Goal: Task Accomplishment & Management: Manage account settings

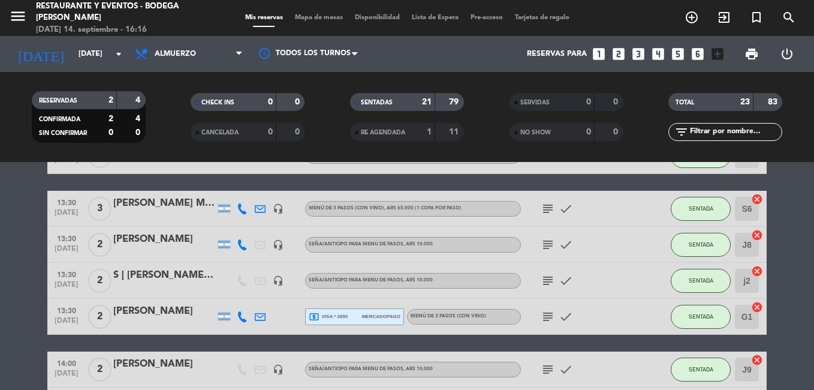
scroll to position [300, 0]
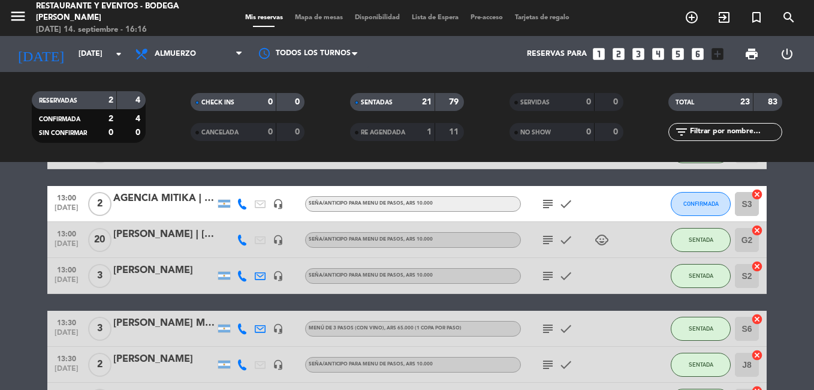
click at [539, 197] on span "subject" at bounding box center [548, 204] width 18 height 14
click at [551, 206] on icon "subject" at bounding box center [548, 204] width 14 height 14
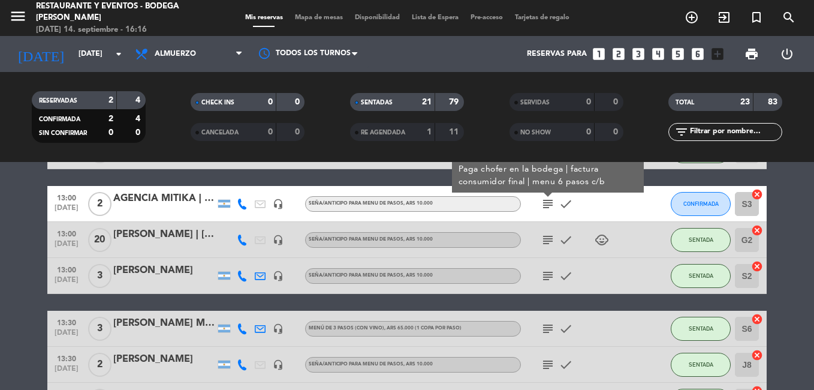
click at [551, 206] on icon "subject" at bounding box center [548, 204] width 14 height 14
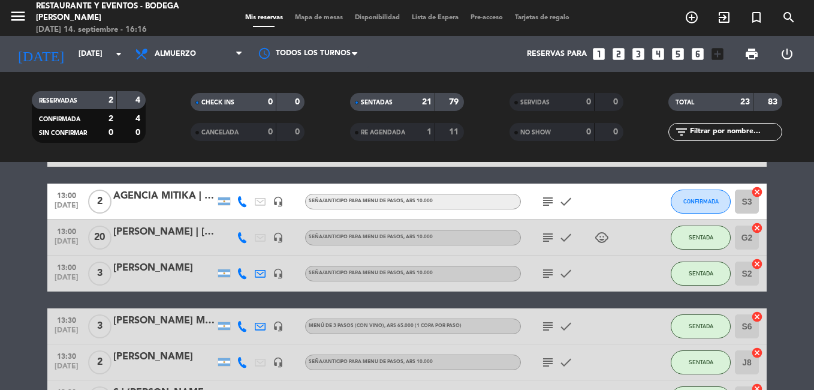
scroll to position [242, 0]
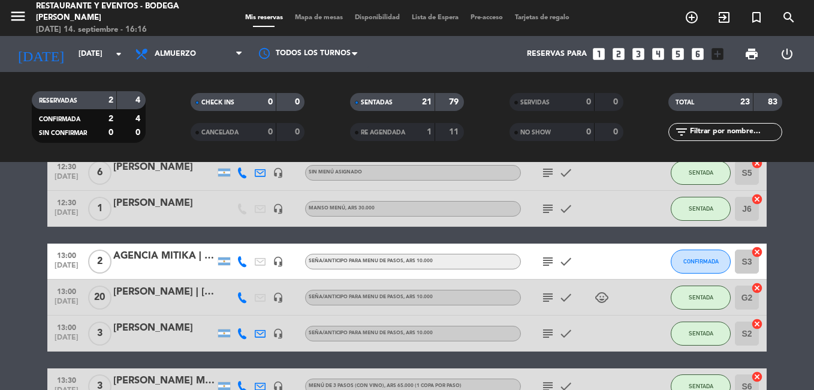
click at [544, 264] on icon "subject" at bounding box center [548, 261] width 14 height 14
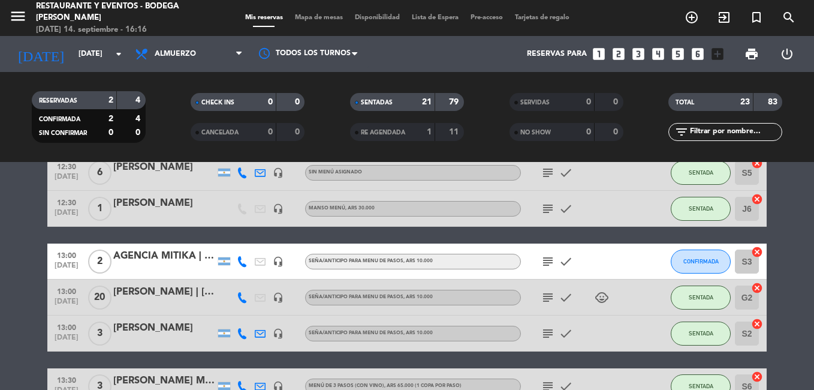
click at [544, 257] on icon "subject" at bounding box center [548, 261] width 14 height 14
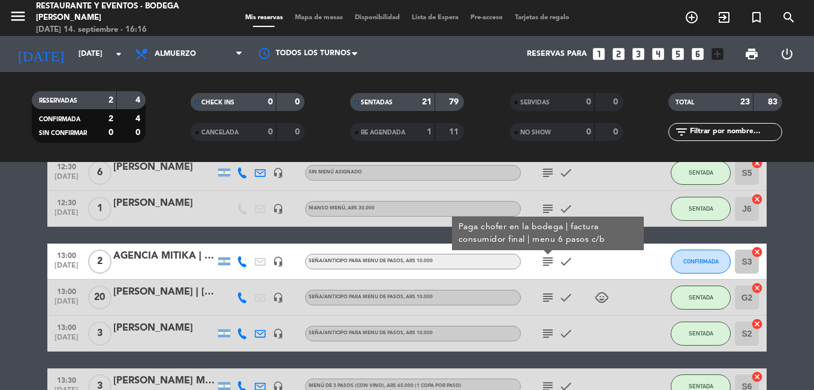
click at [605, 263] on div "subject Paga chofer en la bodega | factura consumidor final | menu 6 pasos c/b …" at bounding box center [575, 260] width 108 height 35
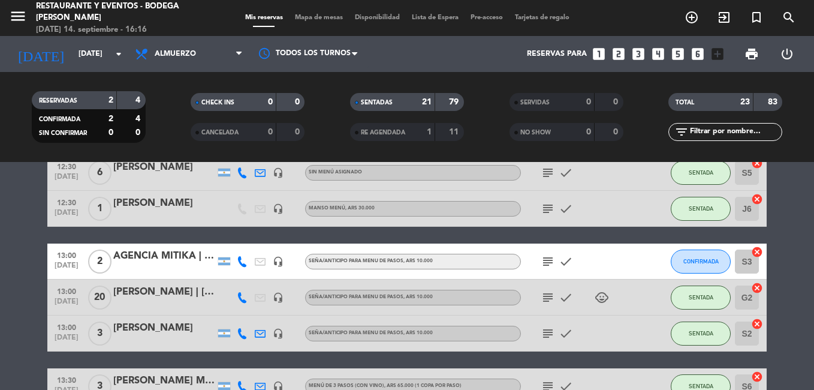
click at [176, 255] on div "AGENCIA MITIKA | [PERSON_NAME]" at bounding box center [164, 256] width 102 height 16
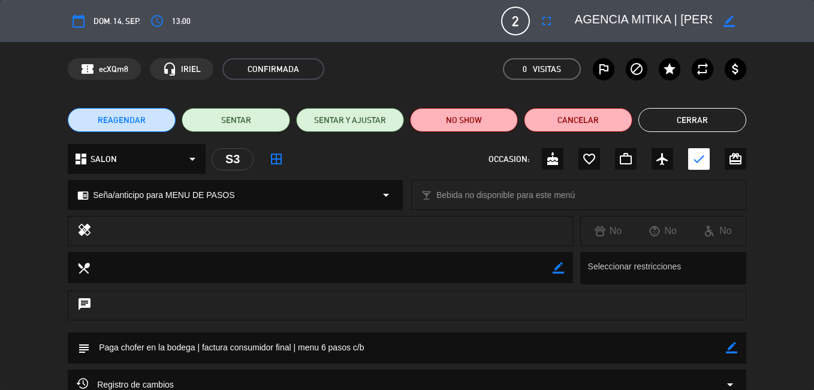
click at [731, 19] on icon "border_color" at bounding box center [728, 21] width 11 height 11
click at [669, 107] on div "REAGENDAR SENTAR SENTAR Y AJUSTAR NO SHOW Cancelar Cerrar" at bounding box center [407, 120] width 814 height 48
click at [672, 114] on button "Cerrar" at bounding box center [692, 120] width 108 height 24
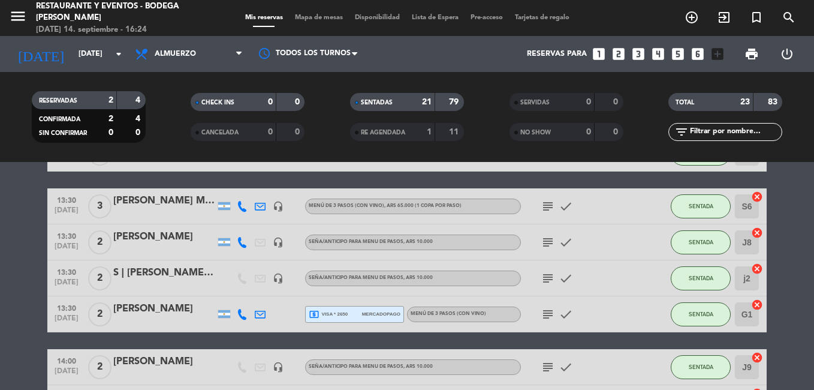
scroll to position [302, 0]
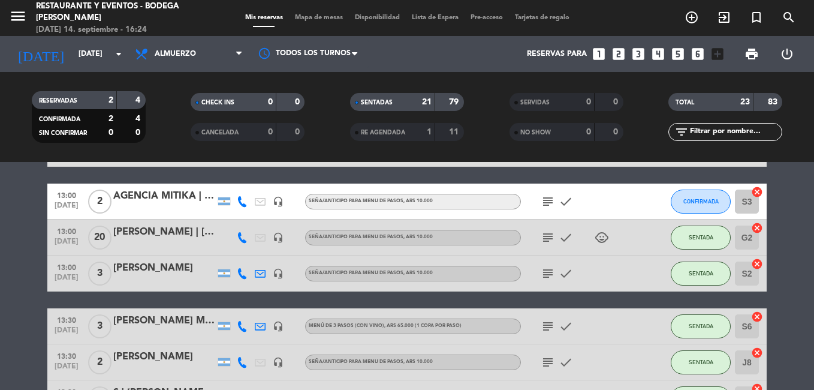
click at [546, 234] on icon "subject" at bounding box center [548, 237] width 14 height 14
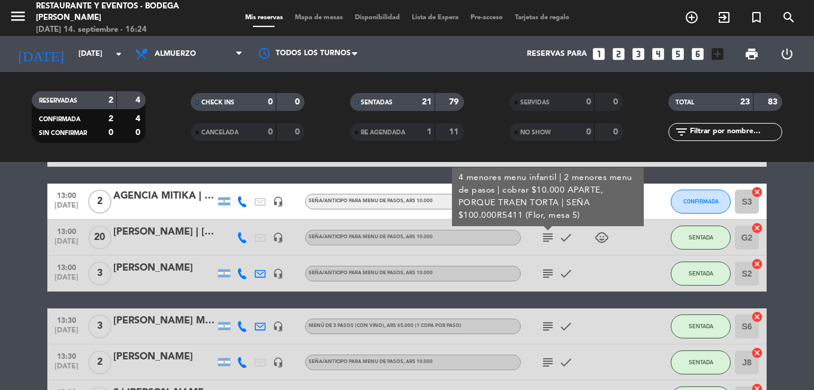
click at [596, 237] on icon "child_care" at bounding box center [602, 237] width 14 height 14
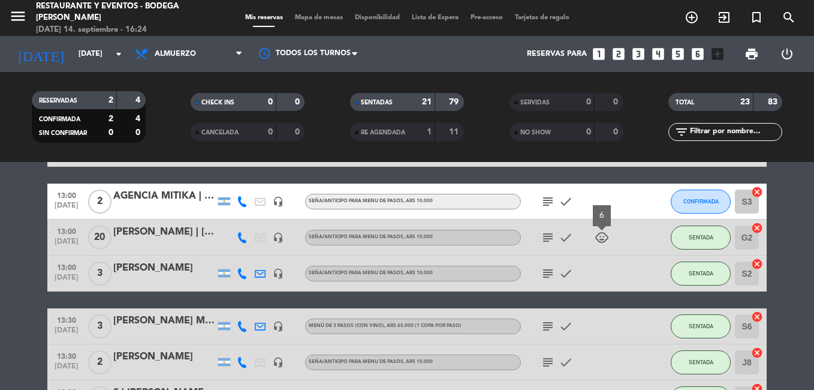
click at [541, 243] on icon "subject" at bounding box center [548, 237] width 14 height 14
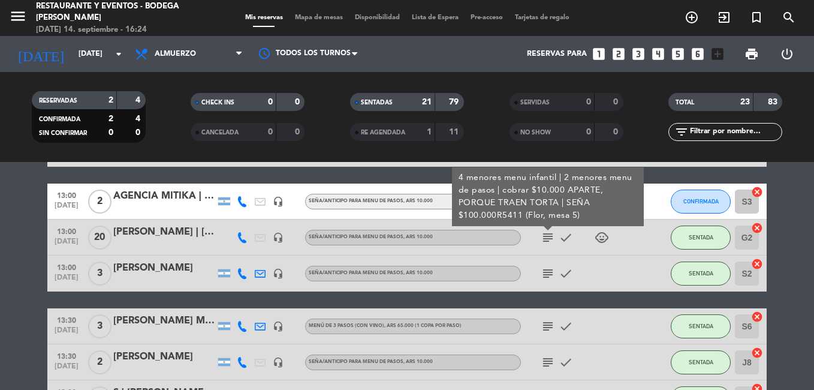
click at [542, 249] on div "subject 4 menores menu infantil | 2 menores menu de pasos | cobrar $10.000 APAR…" at bounding box center [575, 236] width 108 height 35
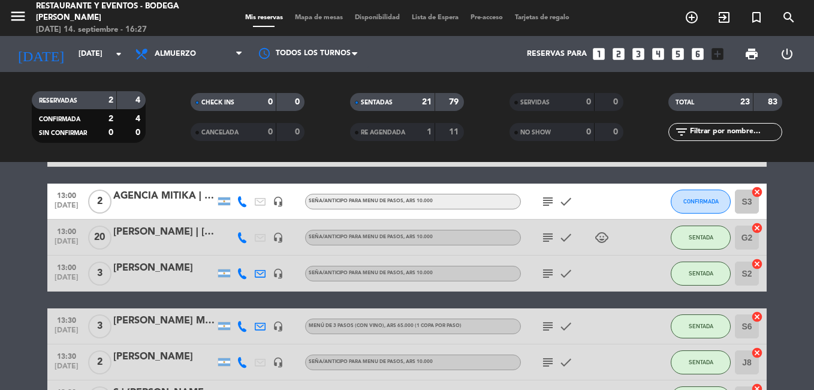
click at [161, 195] on div "AGENCIA MITIKA | [PERSON_NAME]" at bounding box center [164, 196] width 102 height 16
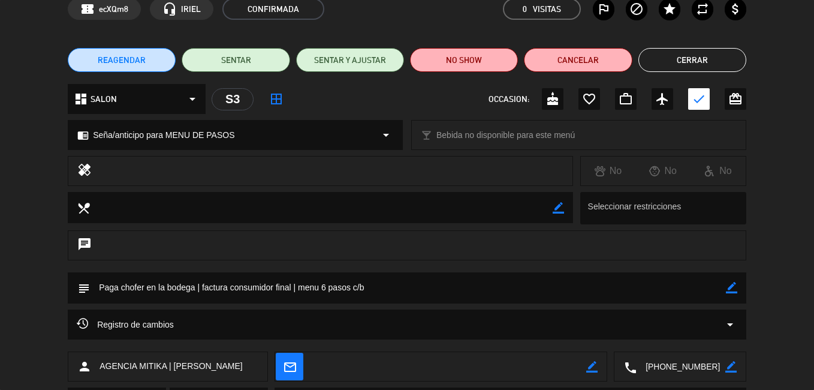
scroll to position [0, 0]
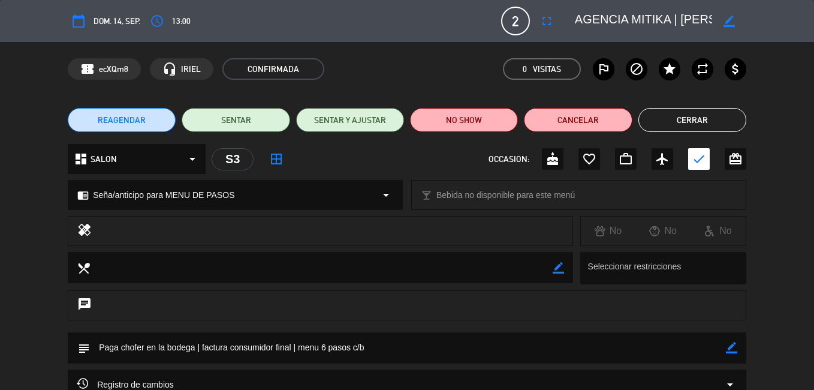
click at [724, 22] on icon "border_color" at bounding box center [728, 21] width 11 height 11
click at [724, 22] on icon at bounding box center [728, 21] width 11 height 11
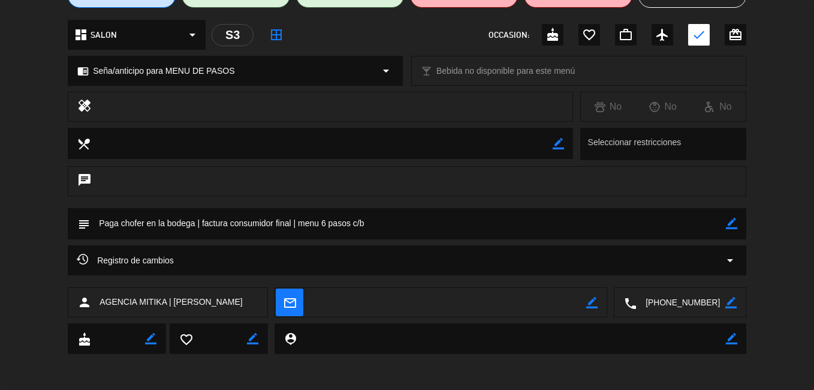
scroll to position [0, 0]
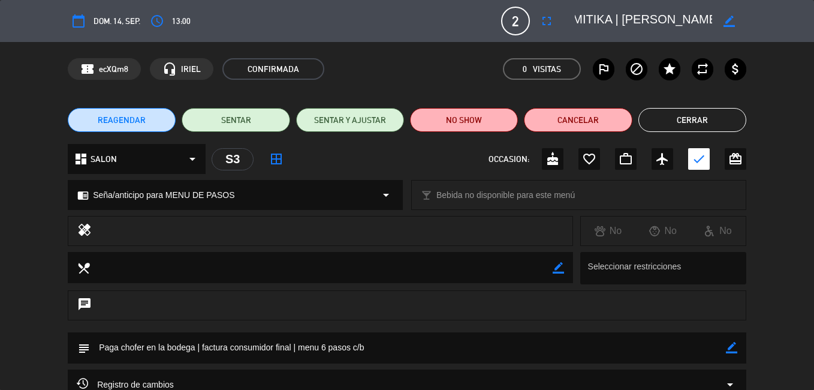
click at [706, 120] on button "Cerrar" at bounding box center [692, 120] width 108 height 24
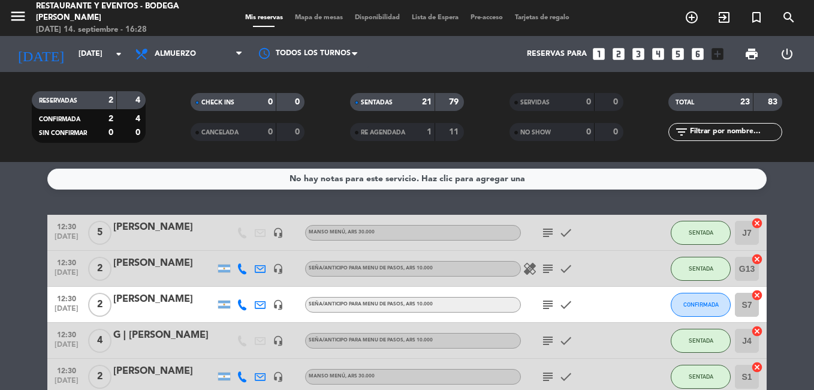
scroll to position [122, 0]
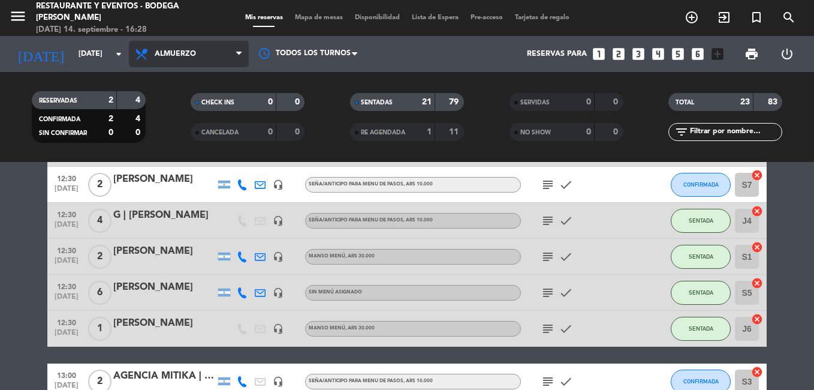
click at [242, 49] on span at bounding box center [242, 54] width 12 height 11
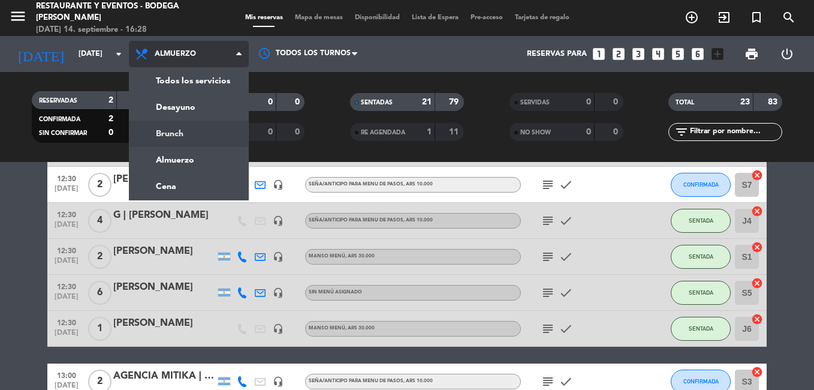
click at [179, 137] on div "menu Restaurante y Eventos - Bodega [PERSON_NAME][DATE] 14. septiembre - 16:28 …" at bounding box center [407, 81] width 814 height 162
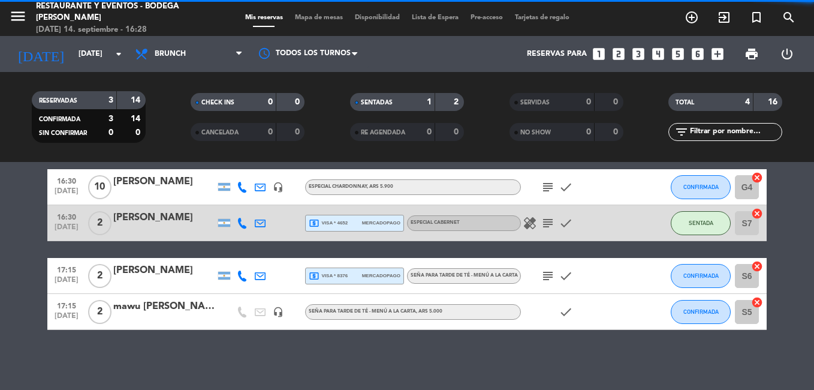
scroll to position [48, 0]
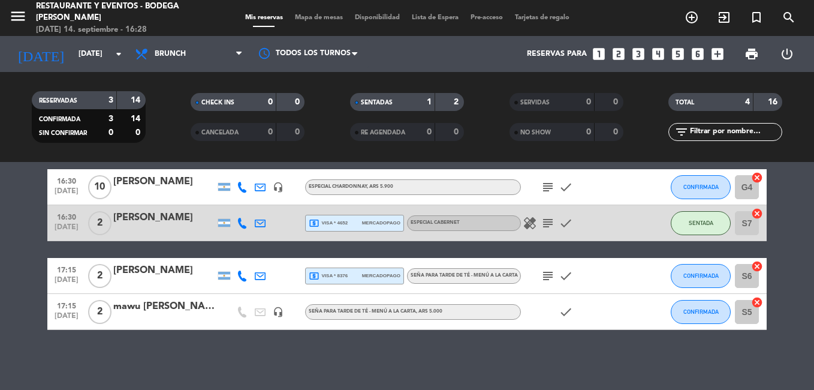
click at [543, 182] on icon "subject" at bounding box center [548, 187] width 14 height 14
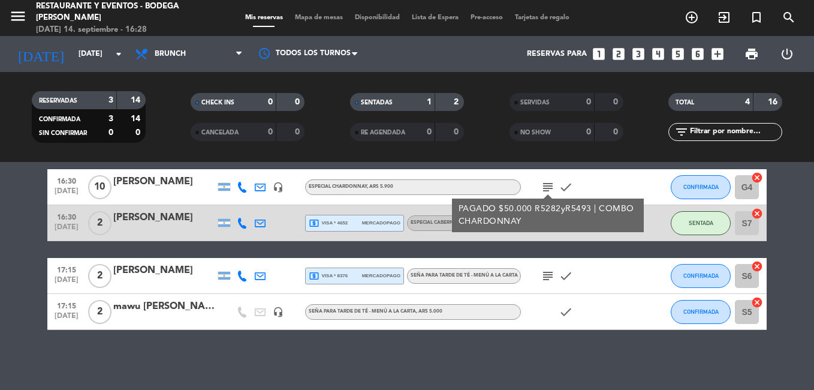
click at [543, 182] on icon "subject" at bounding box center [548, 187] width 14 height 14
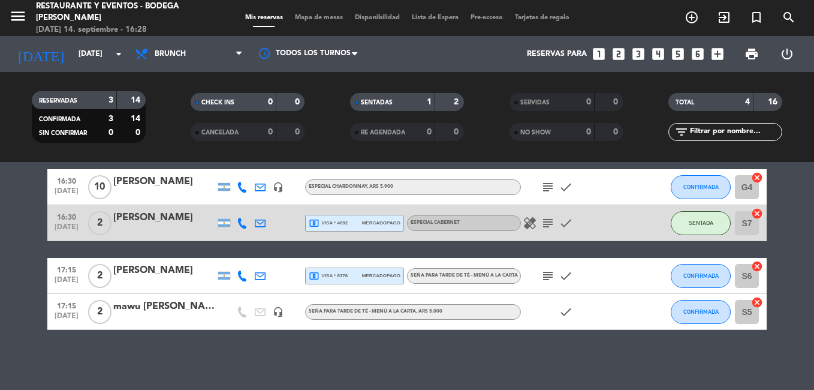
click at [542, 224] on icon "subject" at bounding box center [548, 223] width 14 height 14
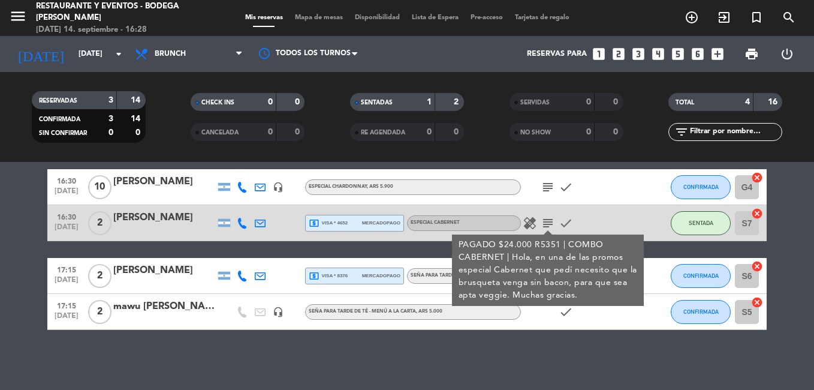
click at [542, 224] on icon "subject" at bounding box center [548, 223] width 14 height 14
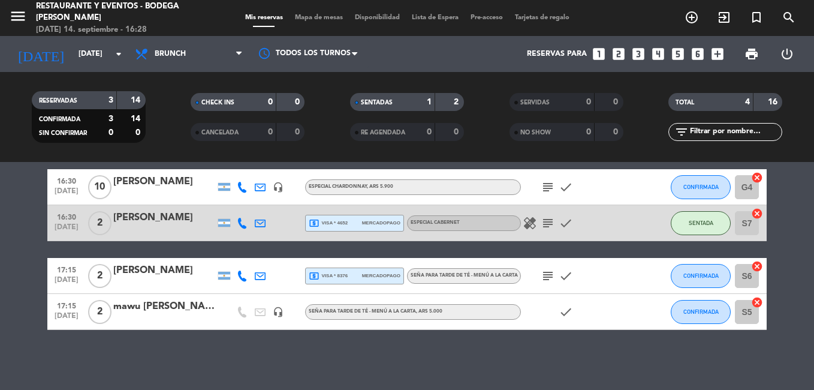
click at [545, 273] on icon "subject" at bounding box center [548, 276] width 14 height 14
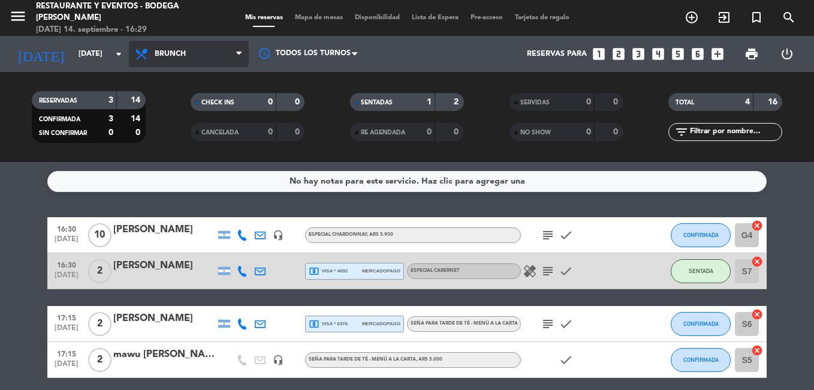
click at [183, 51] on span "Brunch" at bounding box center [170, 54] width 31 height 8
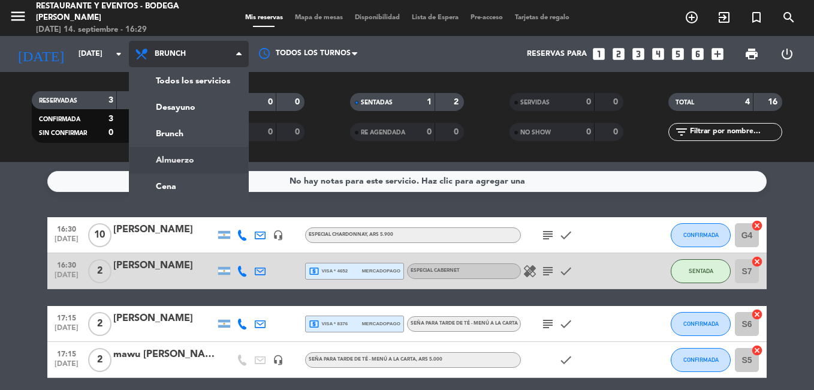
click at [185, 158] on div "menu Restaurante y Eventos - Bodega [PERSON_NAME][DATE] 14. septiembre - 16:29 …" at bounding box center [407, 81] width 814 height 162
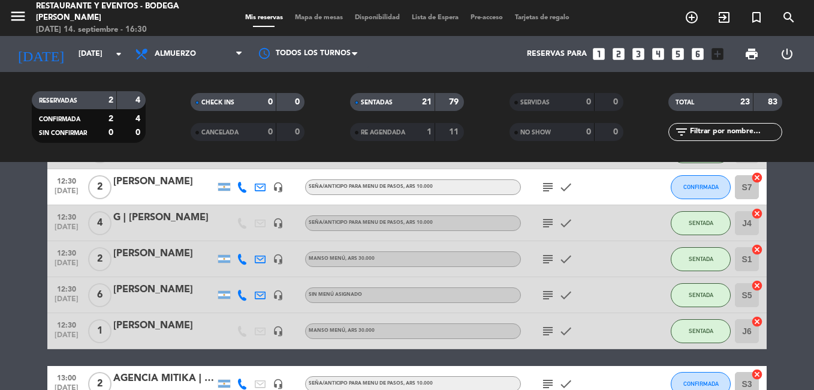
scroll to position [240, 0]
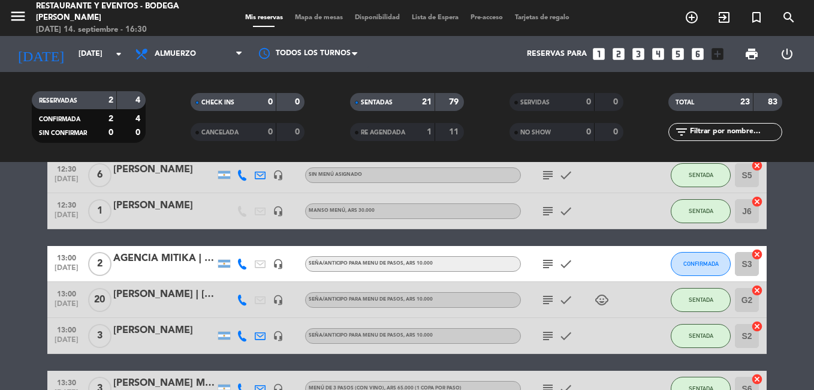
click at [175, 263] on div "AGENCIA MITIKA | [PERSON_NAME]" at bounding box center [164, 259] width 102 height 16
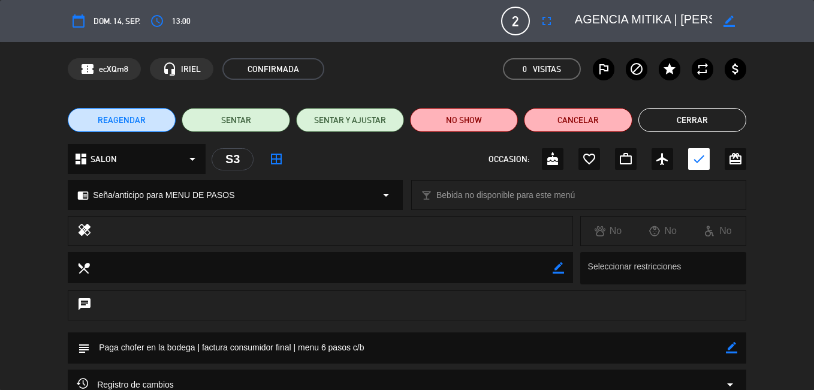
click at [725, 20] on icon "border_color" at bounding box center [728, 21] width 11 height 11
click at [707, 22] on textarea at bounding box center [643, 21] width 137 height 22
click at [678, 115] on button "Cerrar" at bounding box center [692, 120] width 108 height 24
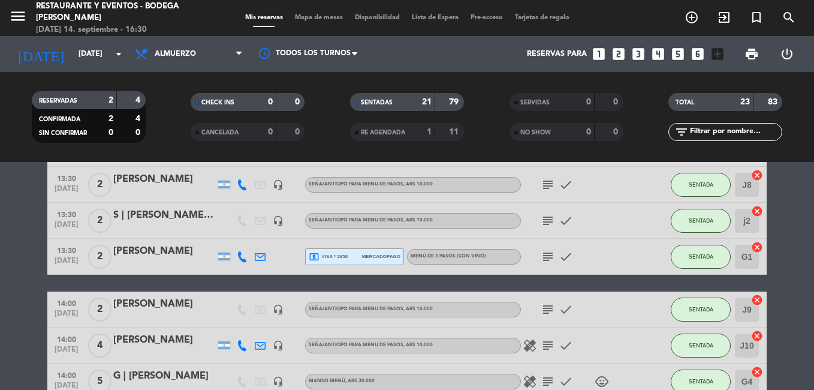
scroll to position [300, 0]
